Goal: Transaction & Acquisition: Purchase product/service

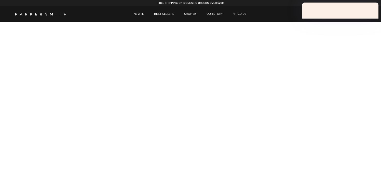
scroll to position [4, 0]
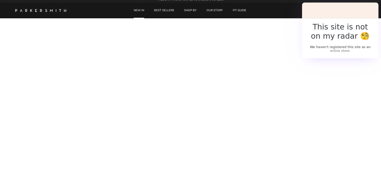
click at [142, 11] on link "NEW IN" at bounding box center [139, 11] width 20 height 16
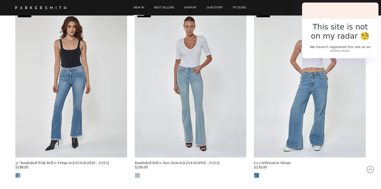
scroll to position [440, 0]
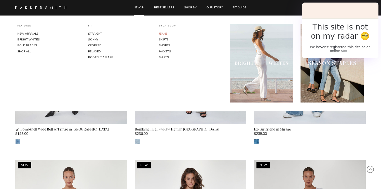
click at [166, 34] on link "JEANS" at bounding box center [190, 34] width 63 height 6
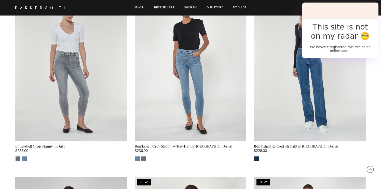
scroll to position [803, 0]
